Goal: Information Seeking & Learning: Find specific fact

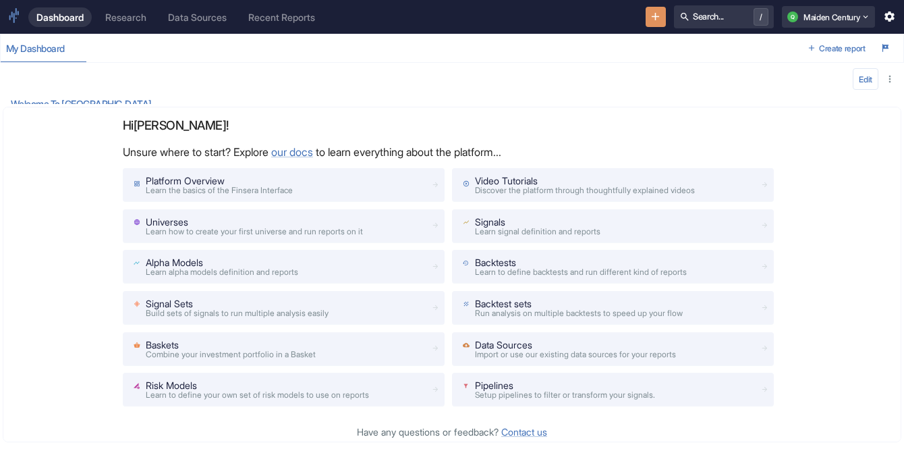
click at [118, 17] on div "Research" at bounding box center [125, 16] width 41 height 11
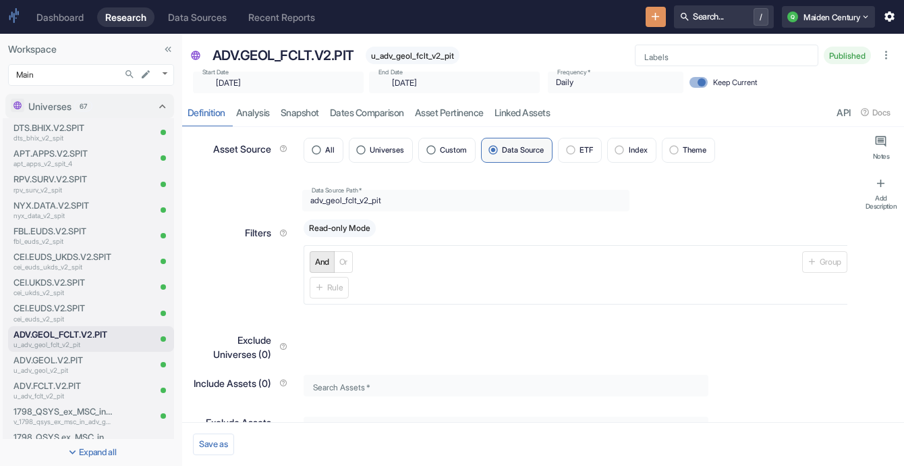
type textarea "x"
click at [48, 136] on p "dts_bhix_v2_spit" at bounding box center [63, 138] width 100 height 10
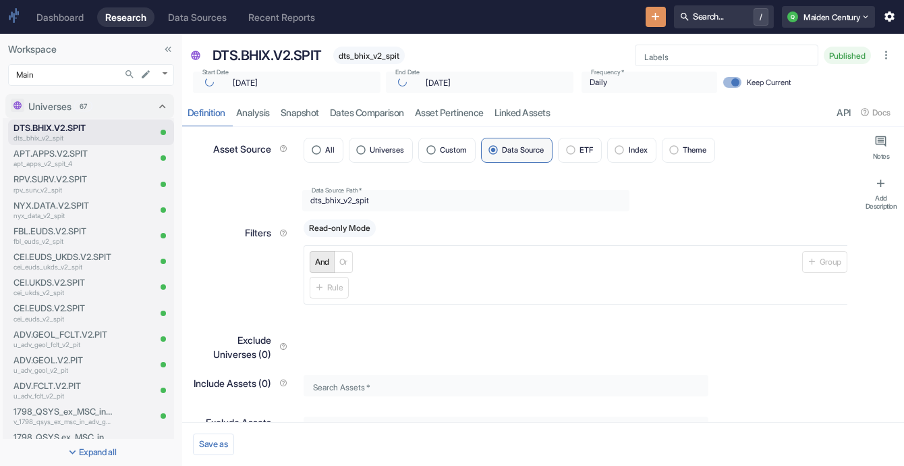
click at [382, 53] on span "dts_bhix_v2_spit" at bounding box center [369, 56] width 72 height 10
copy span "dts_bhix_v2_spit"
type textarea "x"
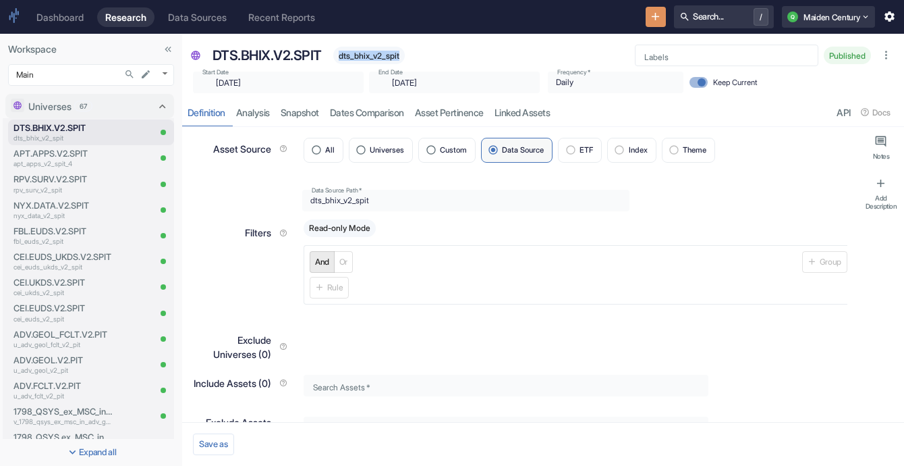
copy span "dts_bhix_v2_spit"
